Goal: Find specific page/section: Find specific page/section

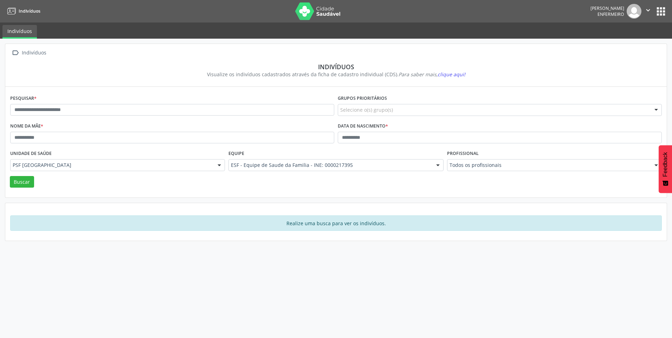
click at [659, 12] on button "apps" at bounding box center [661, 11] width 12 height 12
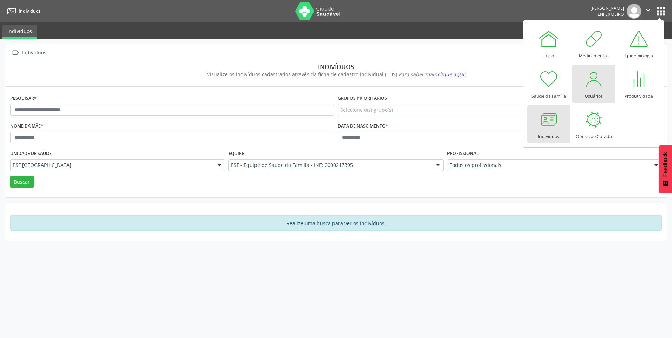
click at [587, 83] on div at bounding box center [593, 79] width 21 height 21
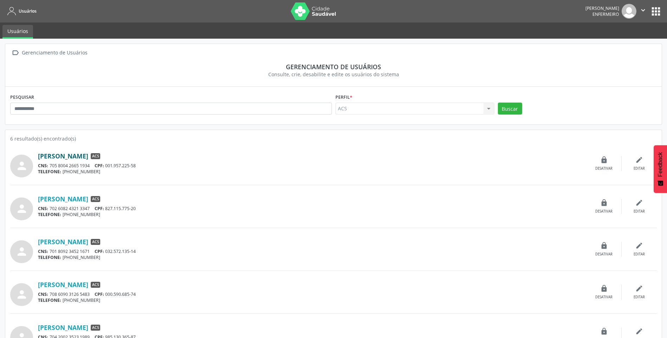
click at [64, 158] on link "[PERSON_NAME]" at bounding box center [63, 156] width 50 height 8
click at [59, 201] on link "[PERSON_NAME]" at bounding box center [63, 199] width 50 height 8
